Goal: Information Seeking & Learning: Learn about a topic

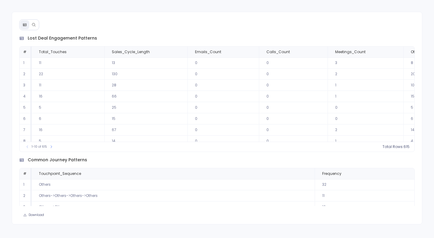
click at [34, 25] on icon at bounding box center [34, 25] width 4 height 4
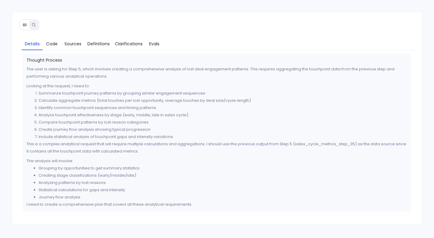
click at [24, 25] on icon at bounding box center [24, 25] width 3 height 3
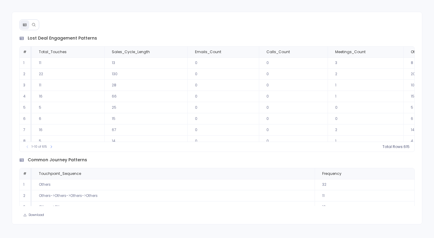
click at [36, 25] on button at bounding box center [33, 24] width 9 height 9
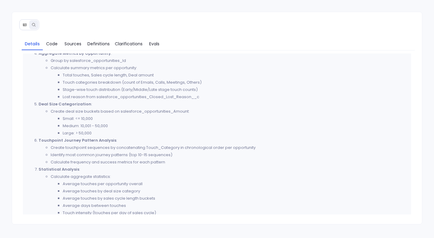
scroll to position [181, 0]
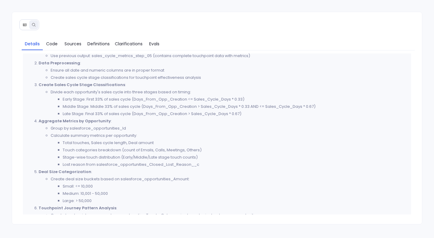
click at [24, 23] on icon at bounding box center [25, 25] width 4 height 4
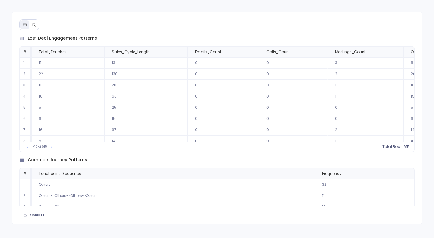
click at [88, 21] on div "lost deal engagement patterns # Total_Touches Sales_Cycle_Length Emails_Count C…" at bounding box center [217, 118] width 410 height 212
click at [225, 149] on div "1-10 of 615 Total Rows: 615" at bounding box center [217, 146] width 395 height 10
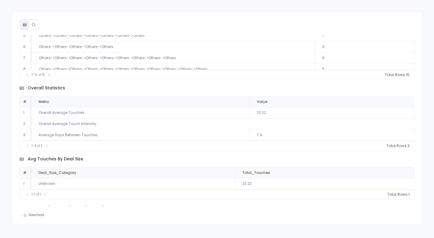
scroll to position [196, 0]
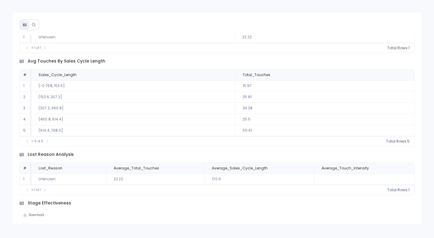
scroll to position [400, 0]
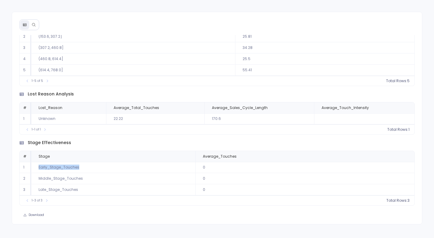
drag, startPoint x: 84, startPoint y: 167, endPoint x: 39, endPoint y: 167, distance: 45.2
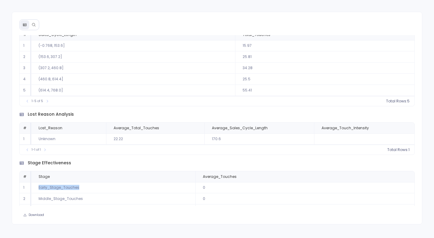
scroll to position [338, 0]
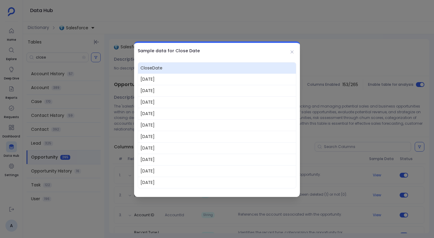
scroll to position [218, 0]
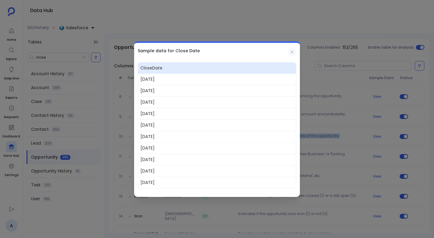
click at [292, 51] on icon at bounding box center [292, 51] width 3 height 3
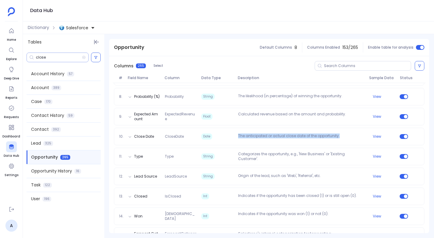
click at [69, 56] on input "close" at bounding box center [59, 57] width 46 height 5
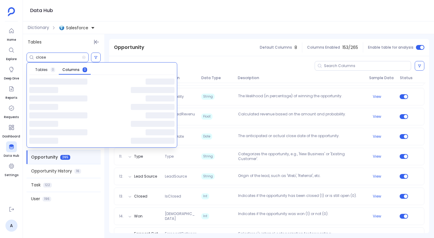
click at [69, 56] on input "close" at bounding box center [59, 57] width 46 height 5
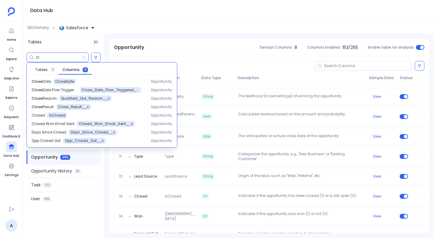
type input "c"
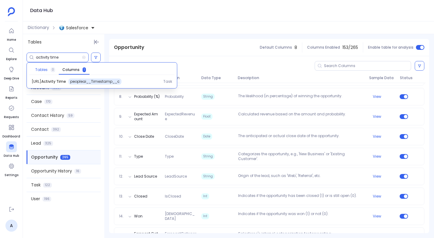
type input "activity time"
click at [48, 68] on span "Tables 0" at bounding box center [45, 69] width 20 height 5
click at [62, 57] on input "activity time" at bounding box center [59, 57] width 46 height 5
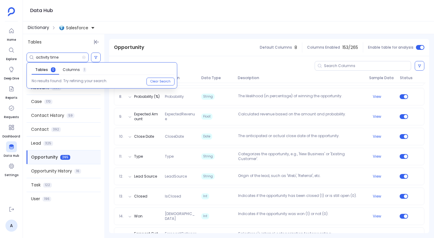
click at [45, 30] on span "Dictionary" at bounding box center [38, 27] width 21 height 6
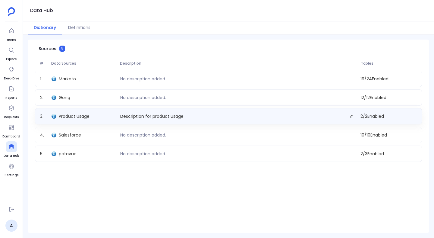
click at [158, 112] on div "Description for product usage" at bounding box center [238, 116] width 241 height 8
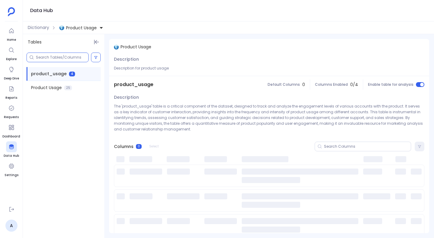
click at [74, 58] on input at bounding box center [62, 57] width 52 height 5
paste input "activity time"
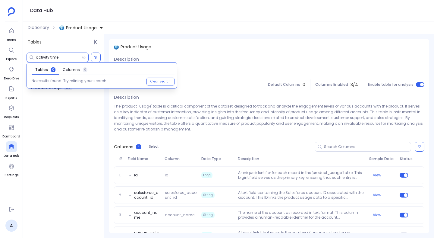
type input "activity time"
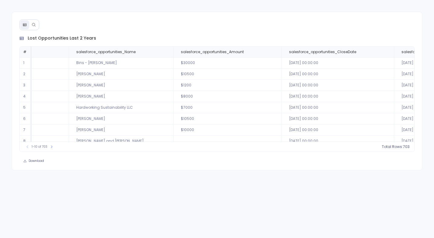
scroll to position [29, 60]
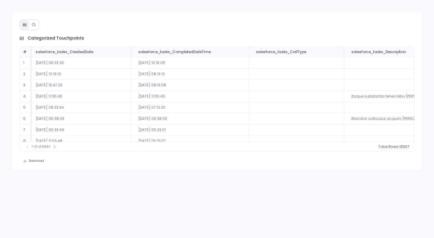
scroll to position [0, 401]
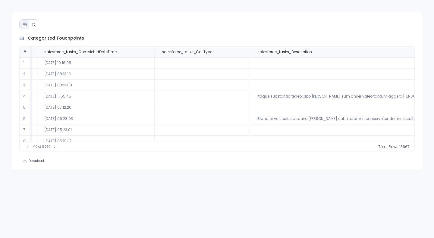
click at [259, 18] on div "categorized touchpoints # salesforce_tasks_Subject salesforce_tasks_Type salesf…" at bounding box center [217, 91] width 410 height 158
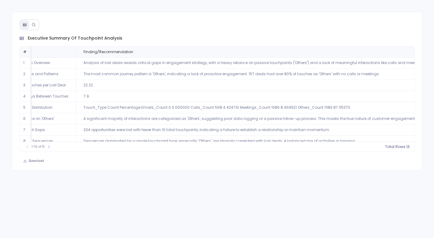
scroll to position [0, 105]
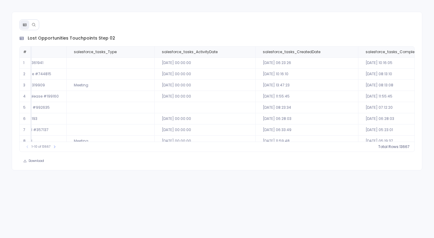
scroll to position [0, 286]
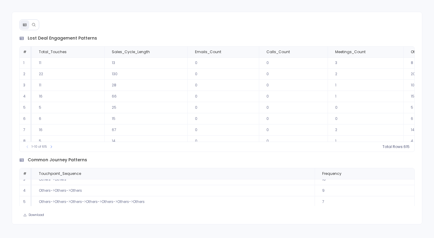
click at [214, 152] on div "common journey patterns # Touchpoint_Sequence Frequency 1 Others 32 2 Others->O…" at bounding box center [216, 93] width 395 height 117
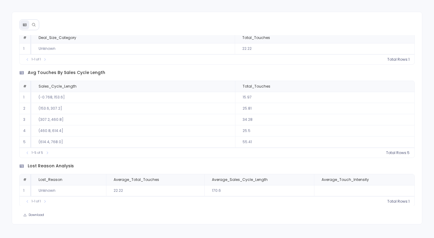
scroll to position [400, 0]
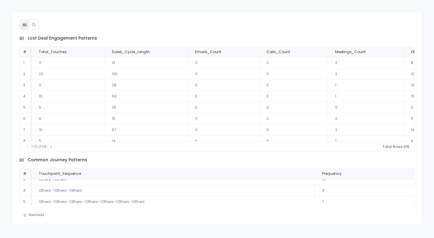
scroll to position [0, 0]
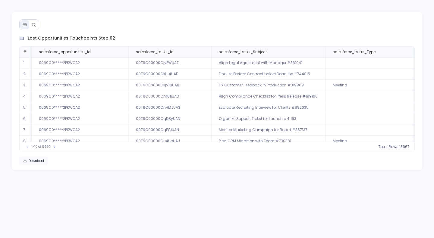
click at [28, 160] on button "Download" at bounding box center [33, 161] width 29 height 8
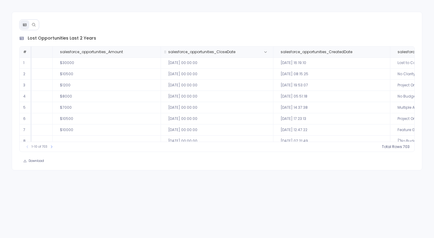
scroll to position [0, 210]
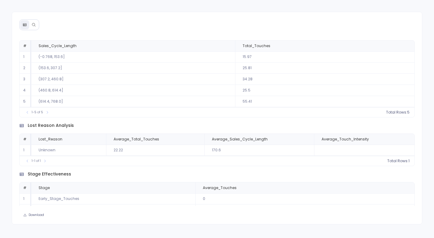
scroll to position [400, 0]
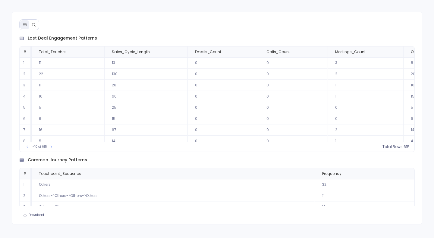
click at [77, 38] on span "lost deal engagement patterns" at bounding box center [62, 38] width 69 height 6
copy span "lost deal engagement patterns"
click at [142, 50] on span "Sales_Cycle_Length" at bounding box center [131, 51] width 38 height 5
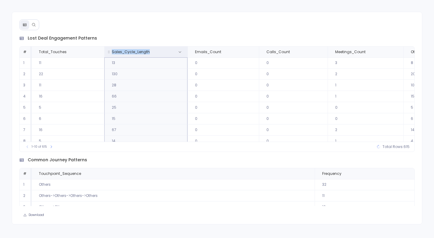
click at [142, 50] on span "Sales_Cycle_Length" at bounding box center [131, 51] width 38 height 5
copy tr "Sales_Cycle_Length"
click at [212, 49] on span "Emails_Count" at bounding box center [208, 51] width 26 height 5
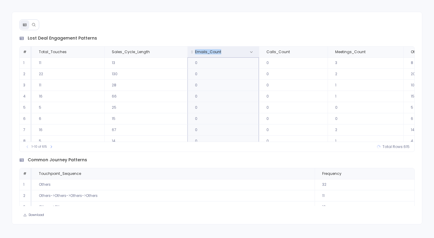
click at [212, 49] on span "Emails_Count" at bounding box center [208, 51] width 26 height 5
click at [270, 49] on span "Calls_Count" at bounding box center [279, 51] width 24 height 5
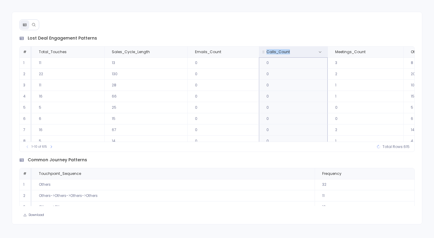
click at [270, 49] on span "Calls_Count" at bounding box center [279, 51] width 24 height 5
copy tr "Calls_Count"
click at [73, 162] on span "common journey patterns" at bounding box center [57, 160] width 59 height 6
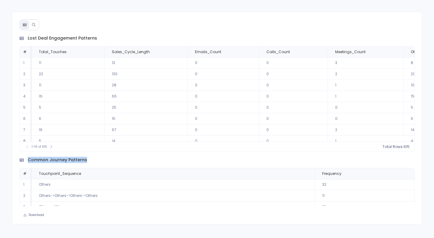
click at [73, 162] on span "common journey patterns" at bounding box center [57, 160] width 59 height 6
copy span "common journey patterns"
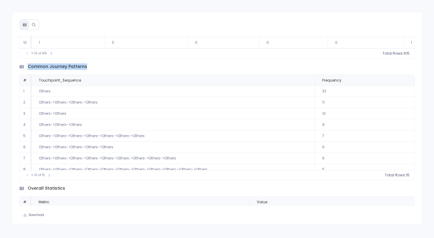
scroll to position [118, 0]
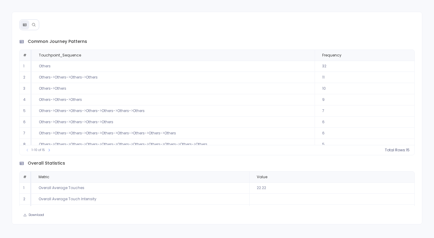
copy td "Others"
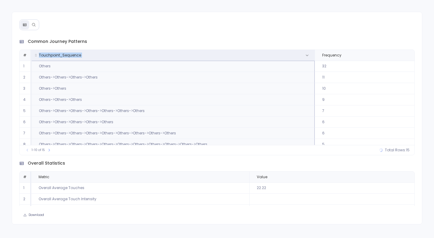
click at [65, 56] on span "Touchpoint_Sequence" at bounding box center [60, 55] width 42 height 5
copy tr "Touchpoint_Sequence"
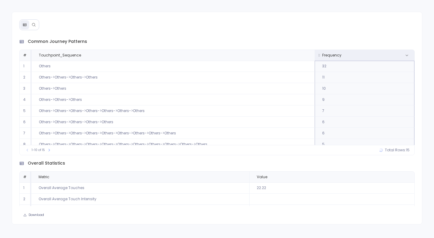
click at [331, 54] on span "Frequency" at bounding box center [331, 55] width 19 height 5
copy span "Frequency"
copy td "Others"
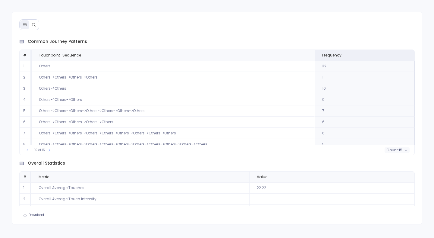
copy td "Others->Others->Others->Others"
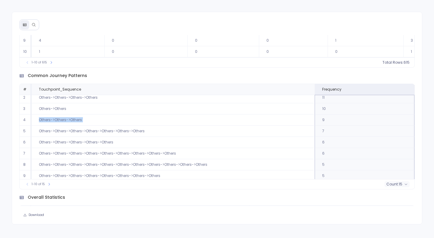
scroll to position [8, 0]
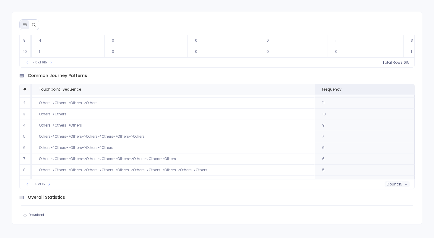
click at [104, 13] on td "Others->Others->Others->Others->Others" at bounding box center [68, 7] width 73 height 11
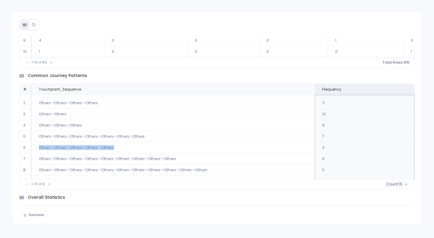
click at [104, 13] on td "Others->Others->Others->Others->Others" at bounding box center [68, 7] width 73 height 11
click at [98, 24] on td "Others->Others->Others->Others->Others->Others->Others->Others->Others" at bounding box center [68, 18] width 73 height 11
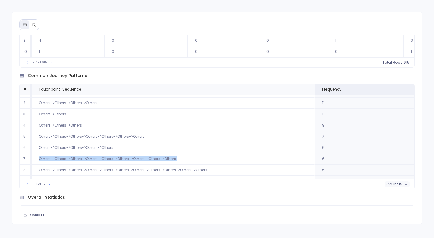
click at [98, 24] on td "Others->Others->Others->Others->Others->Others->Others->Others->Others" at bounding box center [68, 18] width 73 height 11
click at [104, 35] on td "Others->Others->Others->Others->Others->Others->Others->Others->Others->Others-…" at bounding box center [68, 29] width 73 height 11
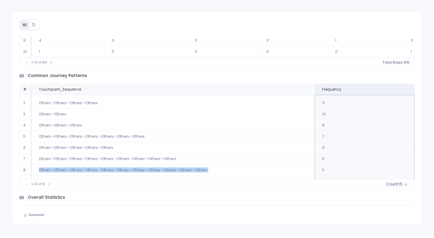
click at [104, 35] on td "Others->Others->Others->Others->Others->Others->Others->Others->Others->Others-…" at bounding box center [68, 29] width 73 height 11
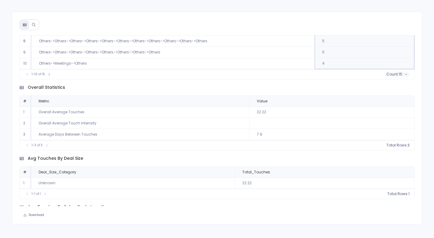
scroll to position [196, 0]
